Goal: Information Seeking & Learning: Find specific fact

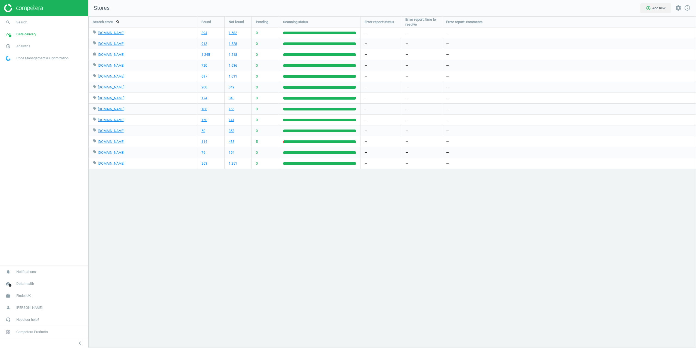
scroll to position [340, 616]
click at [29, 23] on link "search Search" at bounding box center [44, 22] width 88 height 12
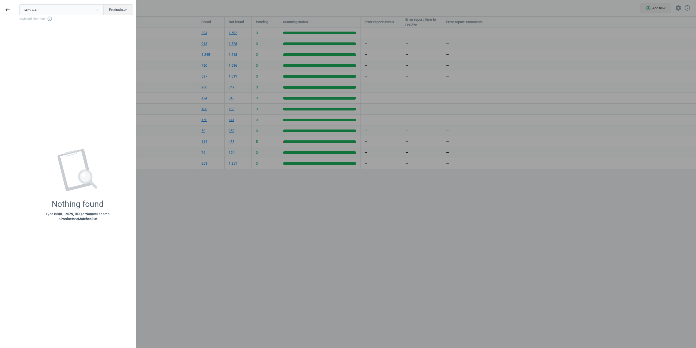
type input "1426874"
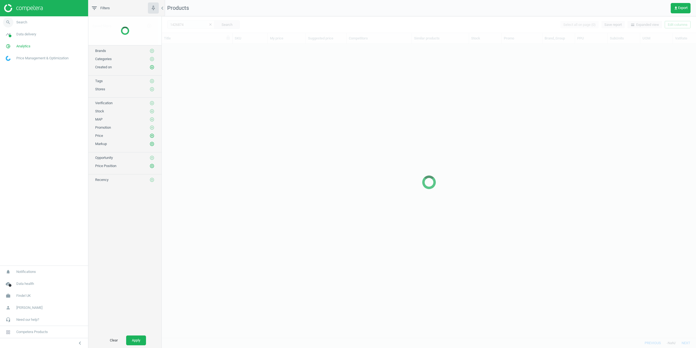
scroll to position [285, 530]
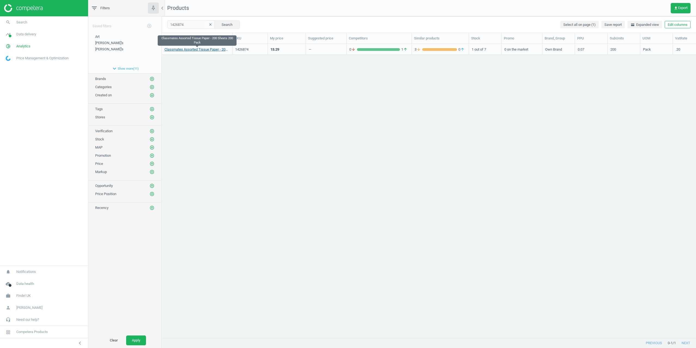
click at [188, 49] on link "Classmates Assorted Tissue Paper - 200 Sheets 200 Pack" at bounding box center [196, 49] width 65 height 5
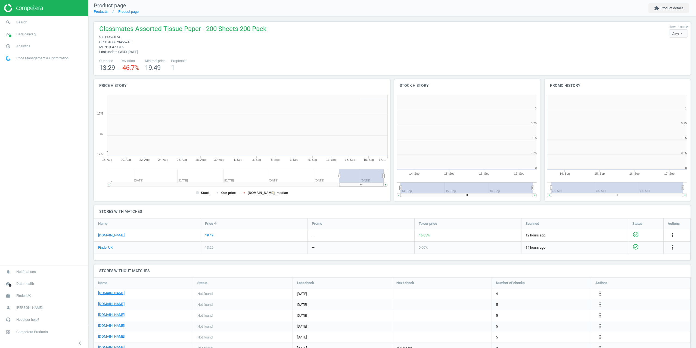
scroll to position [117, 154]
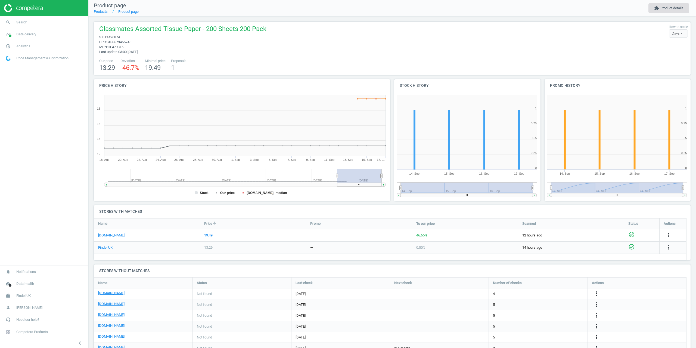
click at [669, 7] on button "extension Product details" at bounding box center [668, 8] width 41 height 10
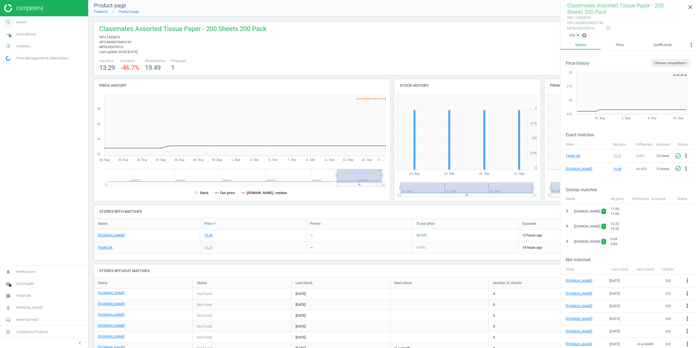
click at [15, 20] on span "search" at bounding box center [8, 22] width 16 height 12
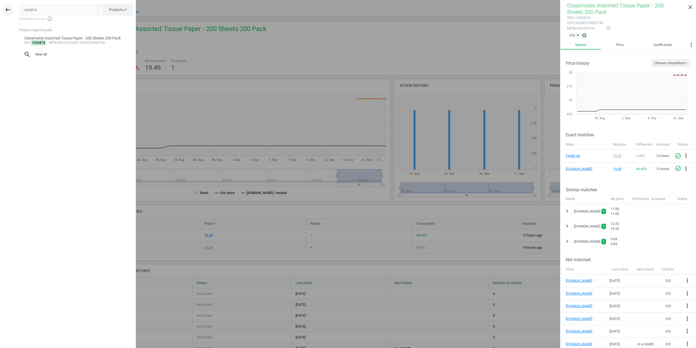
drag, startPoint x: 51, startPoint y: 14, endPoint x: 8, endPoint y: 7, distance: 42.6
click at [8, 7] on div "keyboard_backspace 1426874 close Products swap_horiz Keyboard shortcuts info_ou…" at bounding box center [68, 175] width 136 height 348
drag, startPoint x: 48, startPoint y: 10, endPoint x: 0, endPoint y: 13, distance: 47.7
click at [0, 13] on div "keyboard_backspace 1426874 close Products swap_horiz Keyboard shortcuts info_ou…" at bounding box center [68, 175] width 136 height 348
paste input "7419"
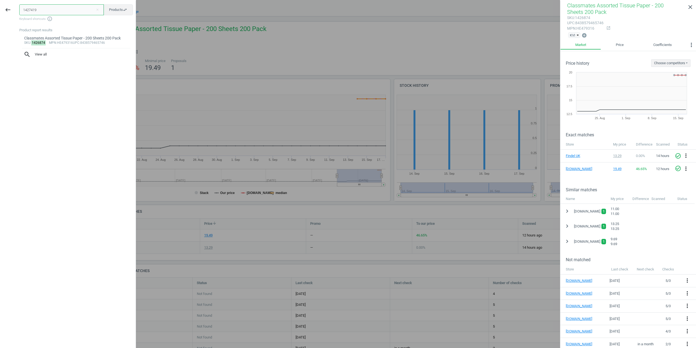
type input "1427419"
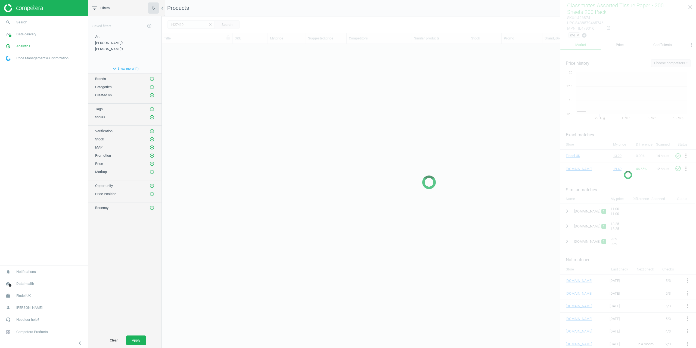
scroll to position [285, 530]
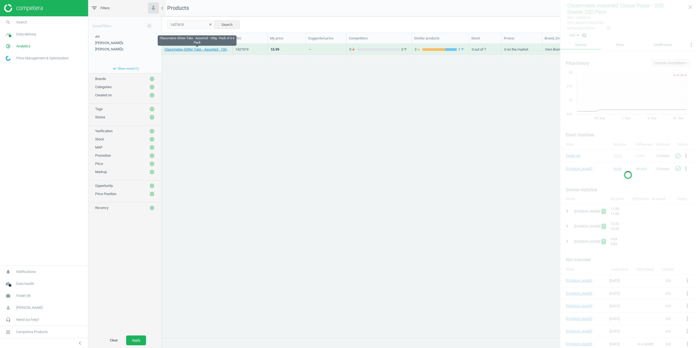
click at [180, 52] on link "Classmates Glitter Tubs - Assorted - 100g - Pack of 6 6 Pack" at bounding box center [196, 49] width 65 height 5
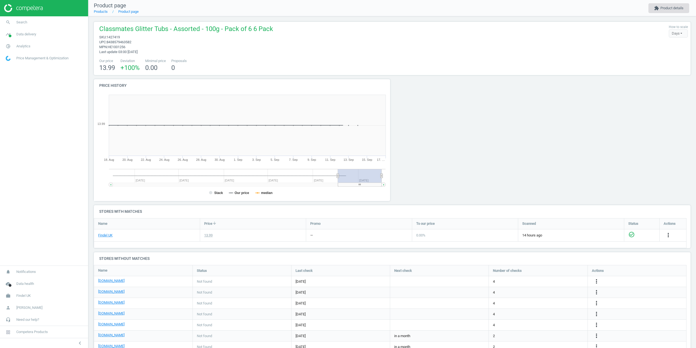
click at [687, 8] on button "extension Product details" at bounding box center [668, 8] width 41 height 10
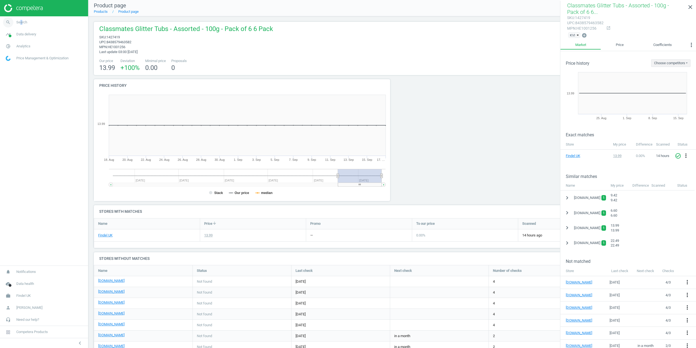
click at [21, 24] on span "Search" at bounding box center [21, 22] width 11 height 5
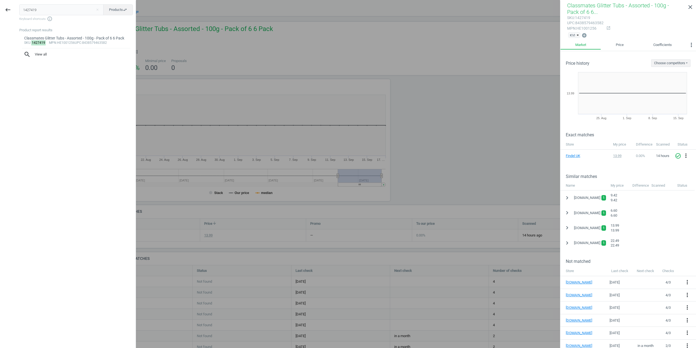
drag, startPoint x: 51, startPoint y: 8, endPoint x: 16, endPoint y: 14, distance: 34.9
click at [12, 14] on div "keyboard_backspace 1427419 close Products swap_horiz Keyboard shortcuts info_ou…" at bounding box center [68, 175] width 136 height 348
type input "1427684"
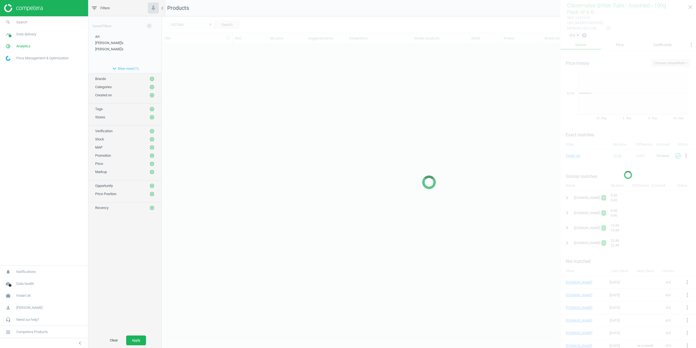
scroll to position [285, 530]
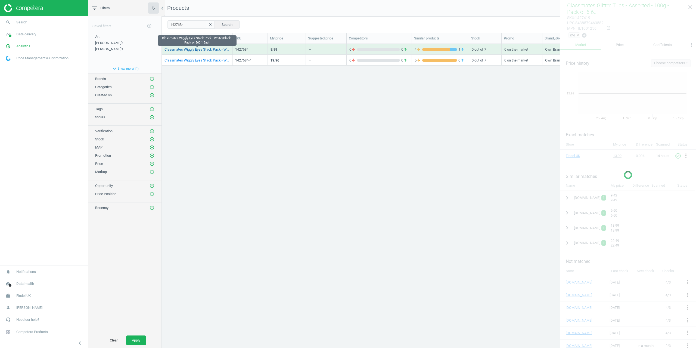
click at [188, 51] on link "Classmates Wiggly Eyes Stack Pack - White/Black - Pack of 560 1 Each" at bounding box center [196, 49] width 65 height 5
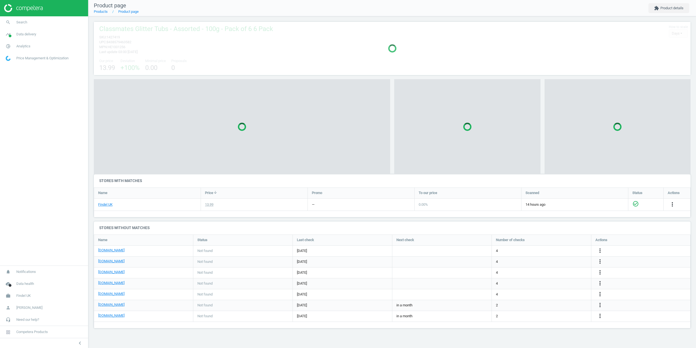
scroll to position [3, 3]
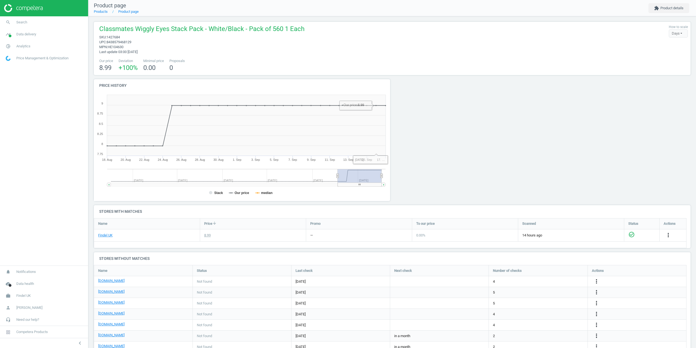
click at [667, 15] on nav "Product page Products Product page extension Product details" at bounding box center [392, 8] width 608 height 16
click at [670, 11] on button "extension Product details" at bounding box center [668, 8] width 41 height 10
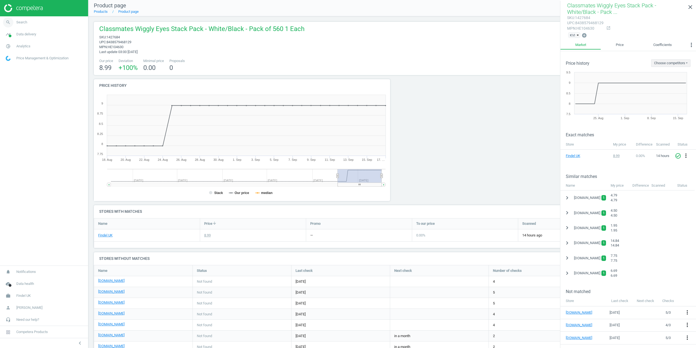
click at [33, 20] on link "search Search" at bounding box center [44, 22] width 88 height 12
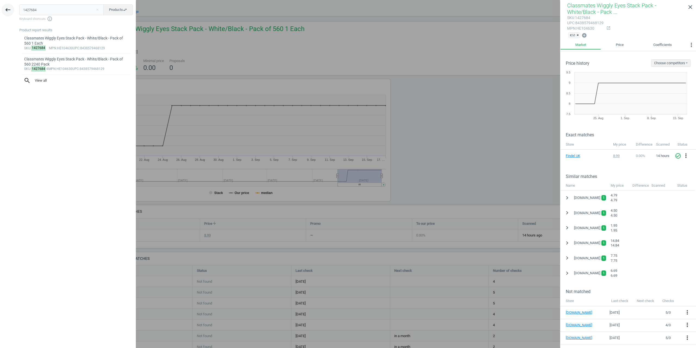
drag, startPoint x: 45, startPoint y: 11, endPoint x: 14, endPoint y: 9, distance: 31.0
click at [14, 9] on div "keyboard_backspace 1427684 close Products swap_horiz Keyboard shortcuts info_ou…" at bounding box center [68, 175] width 136 height 348
type input "1427684-4"
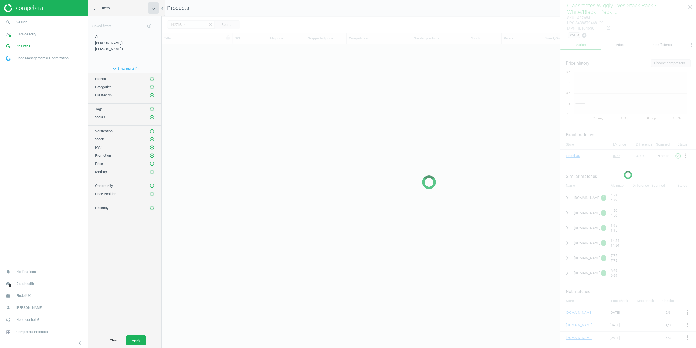
scroll to position [285, 530]
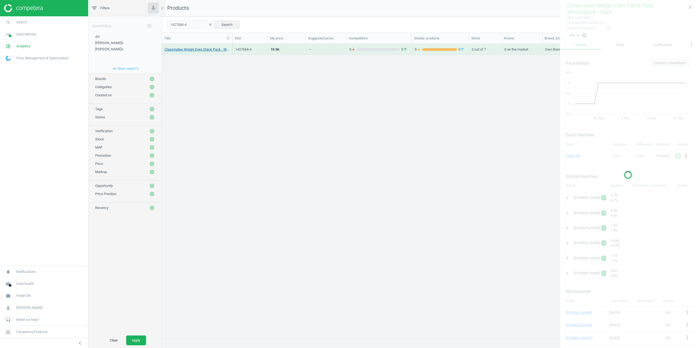
drag, startPoint x: 183, startPoint y: 54, endPoint x: 181, endPoint y: 48, distance: 5.9
click at [183, 53] on div "Classmates Wiggly Eyes Stack Pack - White/Black - Pack of 560 2240 Pack" at bounding box center [197, 49] width 71 height 11
click at [181, 48] on link "Classmates Wiggly Eyes Stack Pack - White/Black - Pack of 560 2240 Pack" at bounding box center [196, 49] width 65 height 5
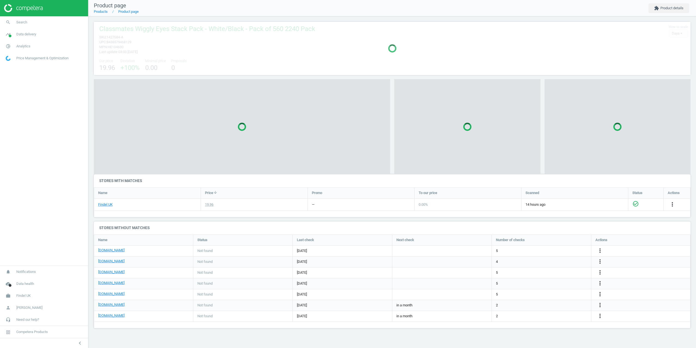
scroll to position [38, 601]
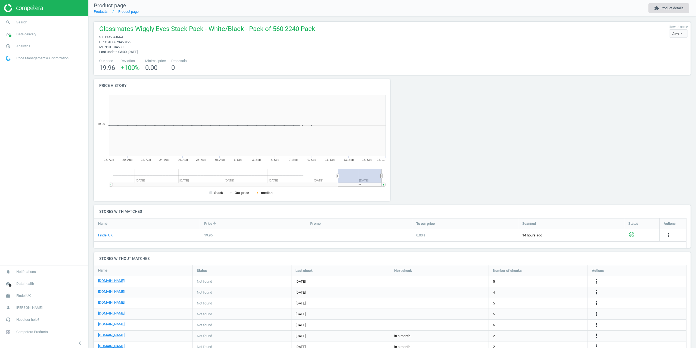
click at [664, 11] on button "extension Product details" at bounding box center [668, 8] width 41 height 10
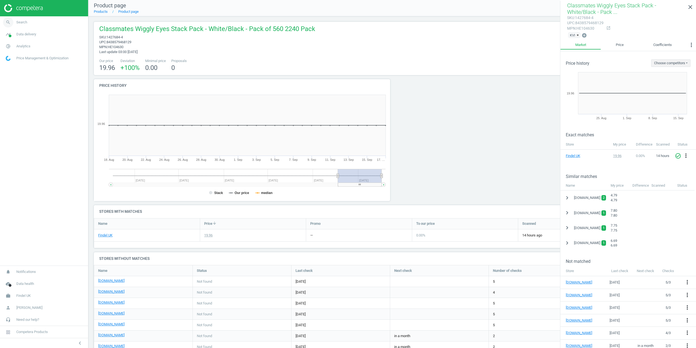
click at [17, 23] on span "Search" at bounding box center [21, 22] width 11 height 5
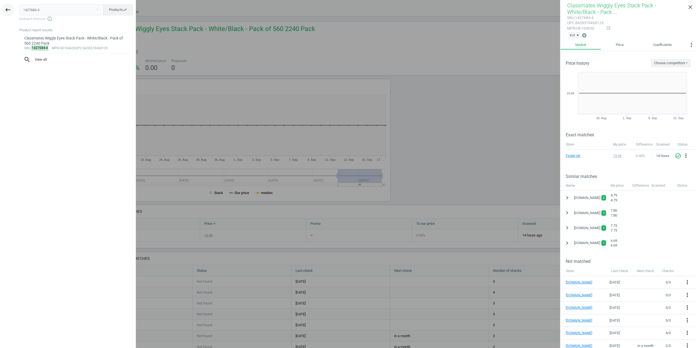
drag, startPoint x: 38, startPoint y: 4, endPoint x: 10, endPoint y: 7, distance: 28.7
click at [10, 7] on div "keyboard_backspace 1427684-4 close Products swap_horiz Keyboard shortcuts info_…" at bounding box center [68, 175] width 136 height 348
type input "1427731"
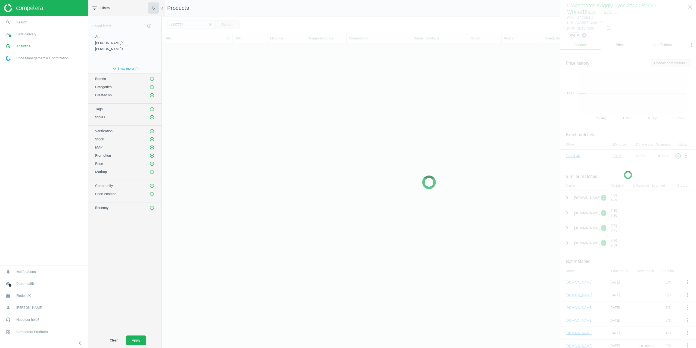
scroll to position [285, 530]
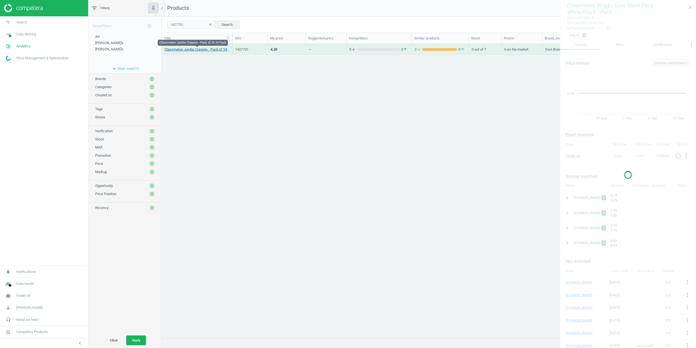
click at [185, 50] on link "Classmates Jumbo Crayons - Pack of 24 24 Pack" at bounding box center [196, 49] width 65 height 5
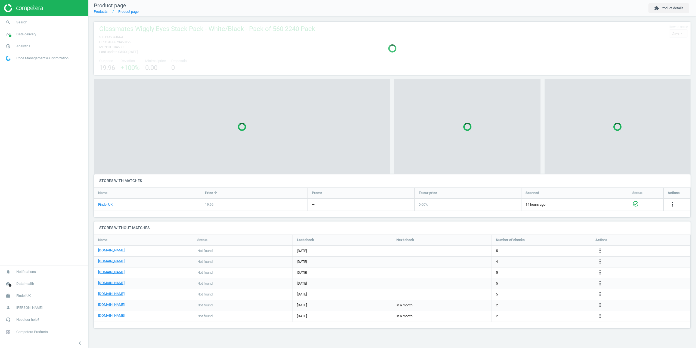
scroll to position [102, 605]
click at [674, 8] on button "extension Product details" at bounding box center [668, 8] width 41 height 10
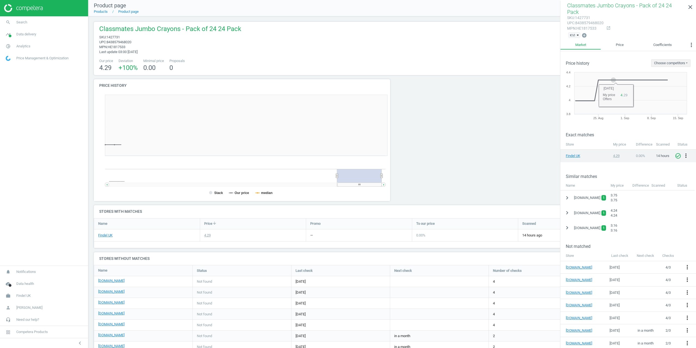
scroll to position [117, 303]
